Goal: Find specific page/section: Find specific page/section

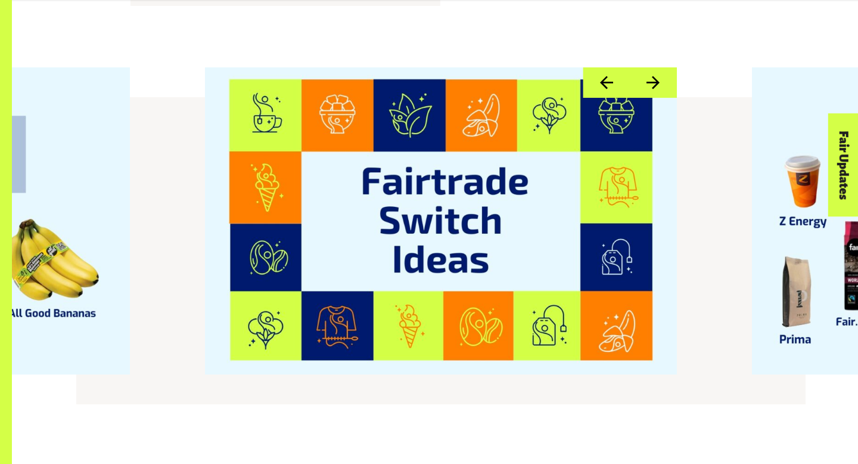
scroll to position [1430, 0]
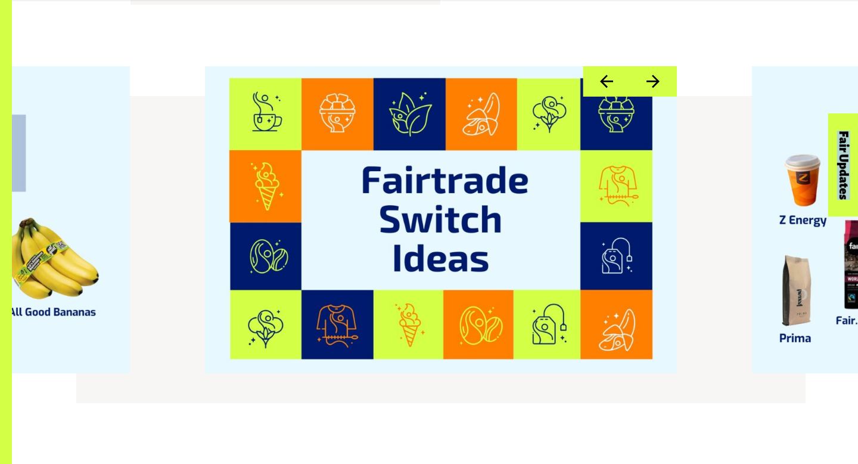
drag, startPoint x: 801, startPoint y: 208, endPoint x: 528, endPoint y: 226, distance: 273.6
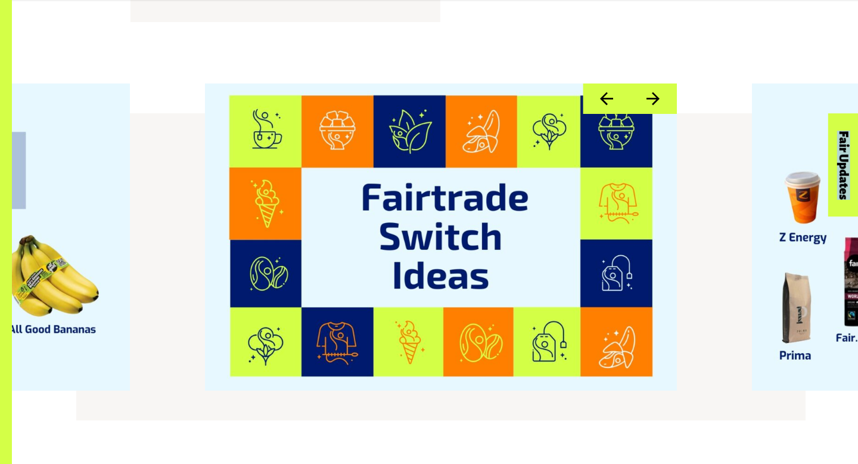
scroll to position [1410, 0]
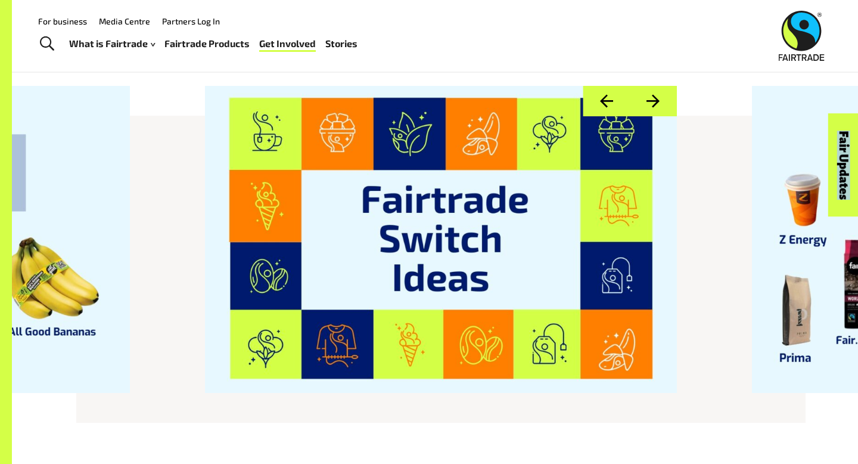
click at [649, 86] on button "Next" at bounding box center [653, 101] width 47 height 30
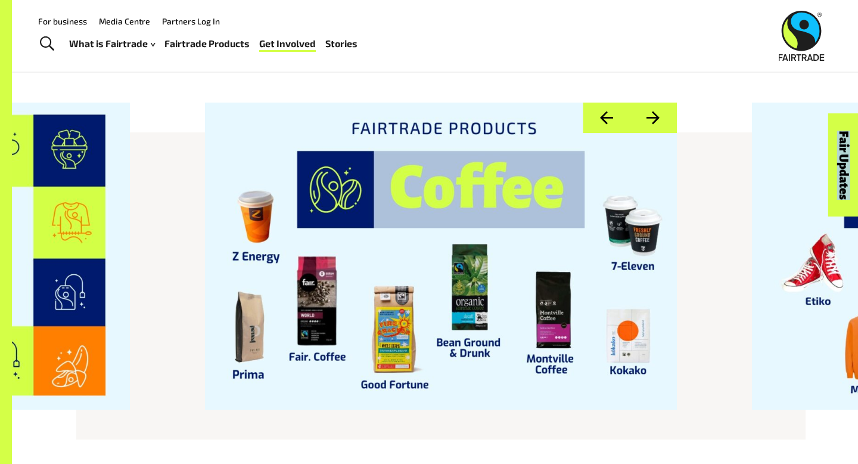
scroll to position [1391, 0]
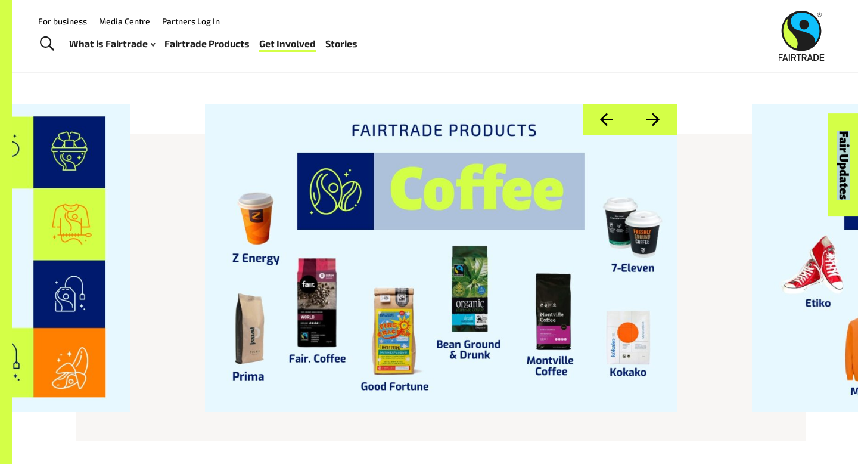
click at [659, 104] on button "Next" at bounding box center [653, 119] width 47 height 30
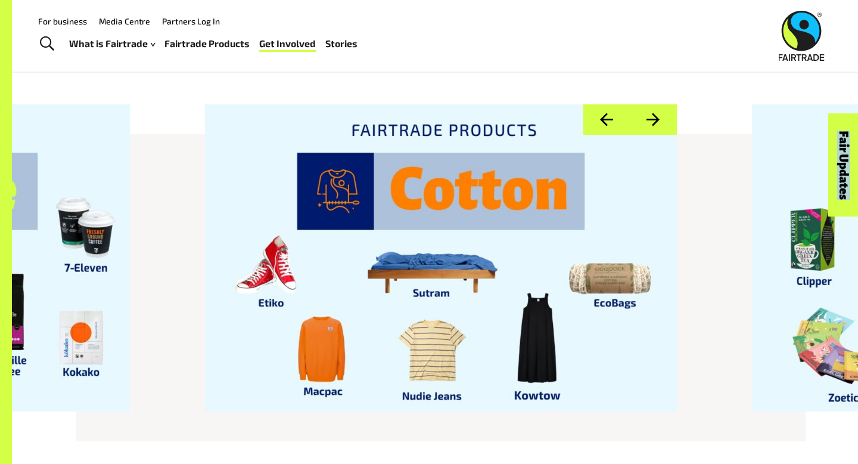
click at [659, 104] on button "Next" at bounding box center [653, 119] width 47 height 30
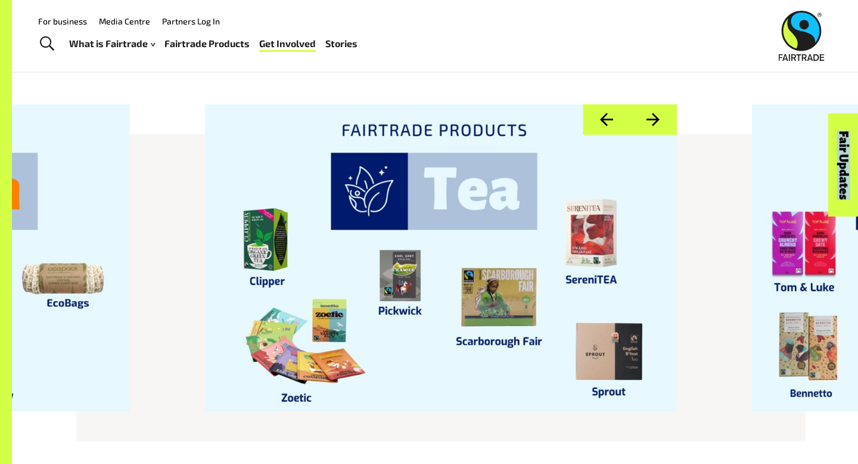
click at [659, 104] on button "Next" at bounding box center [653, 119] width 47 height 30
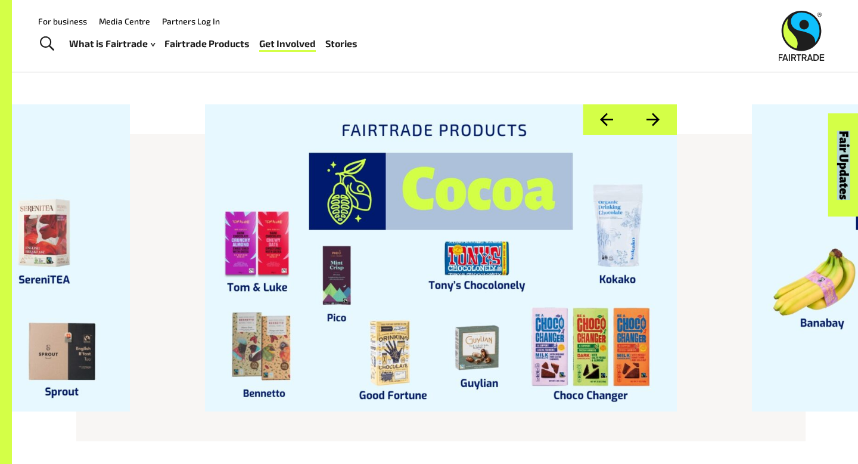
click at [659, 104] on button "Next" at bounding box center [653, 119] width 47 height 30
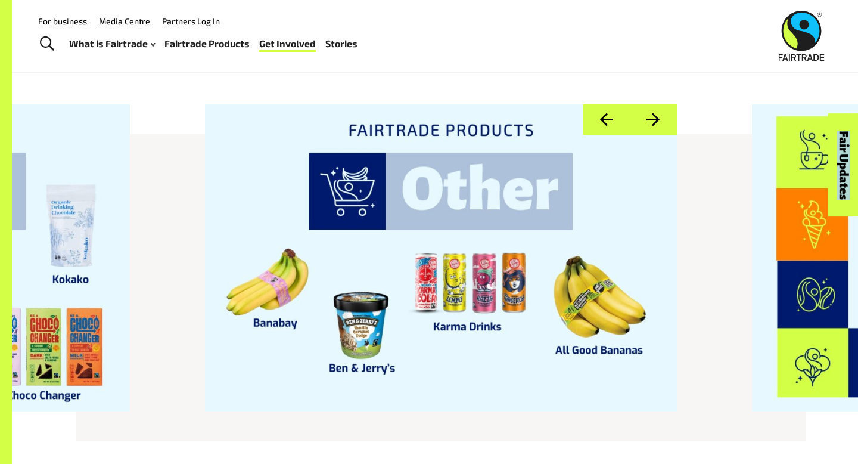
click at [659, 104] on button "Next" at bounding box center [653, 119] width 47 height 30
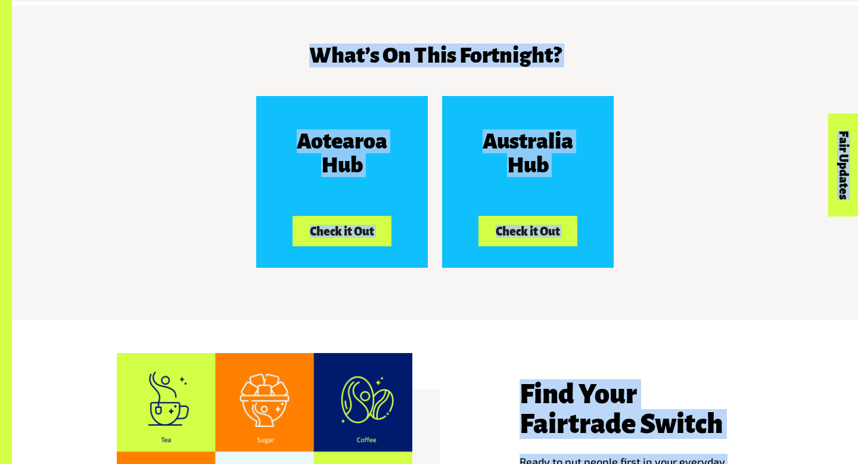
scroll to position [1869, 0]
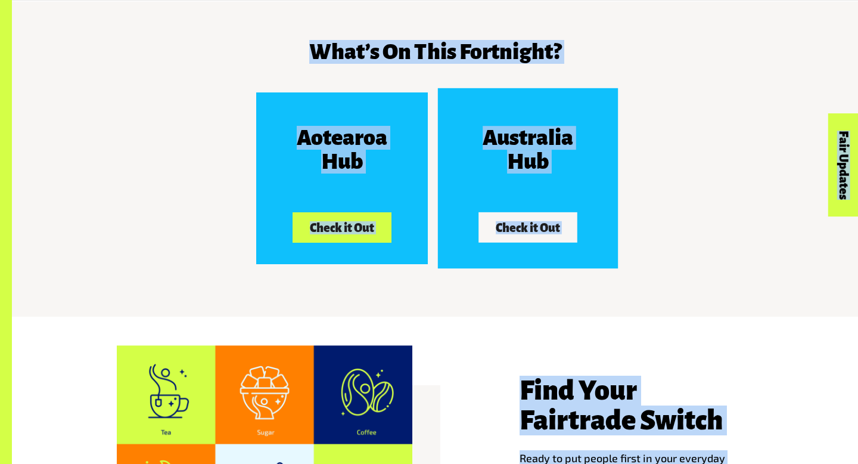
click at [551, 216] on button "Check it Out" at bounding box center [528, 227] width 98 height 30
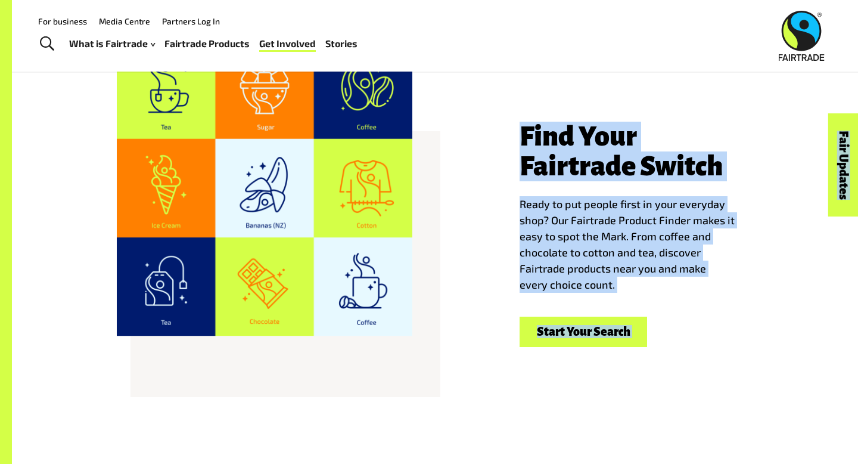
scroll to position [2120, 0]
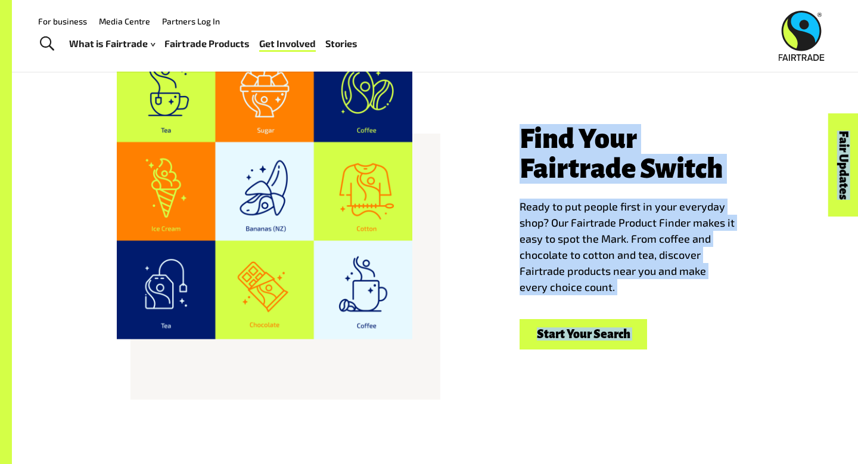
click at [544, 319] on link "Start Your Search" at bounding box center [584, 334] width 128 height 30
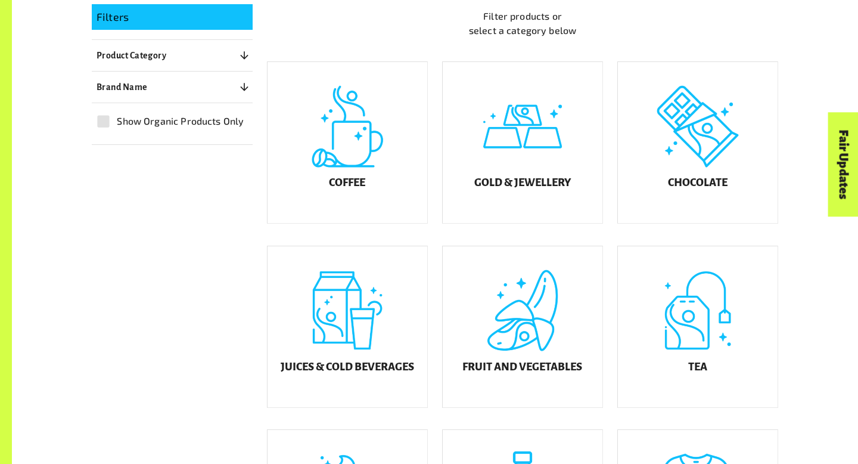
scroll to position [321, 0]
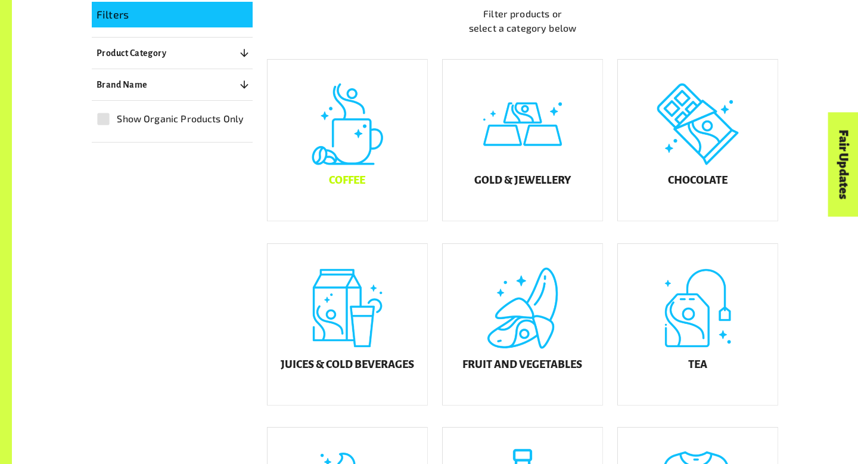
click at [388, 139] on div "Coffee" at bounding box center [348, 140] width 160 height 161
